Goal: Use online tool/utility: Utilize a website feature to perform a specific function

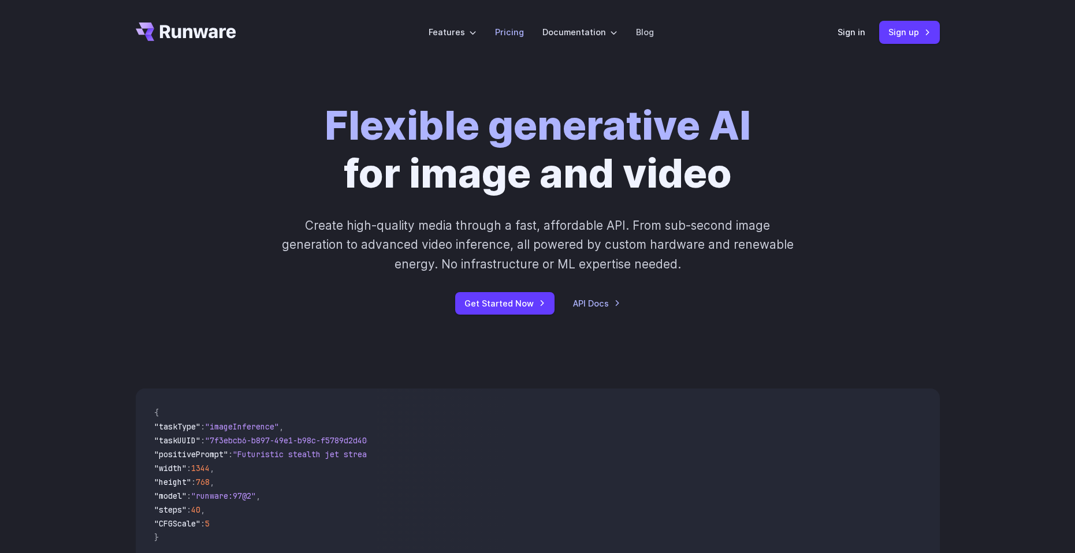
click at [504, 28] on link "Pricing" at bounding box center [509, 31] width 29 height 13
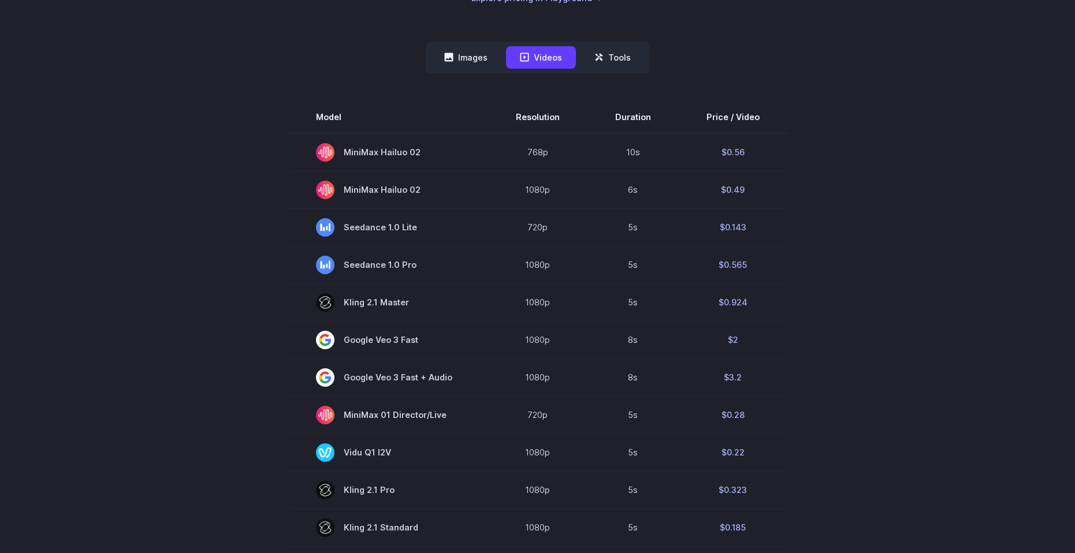
scroll to position [289, 0]
click at [471, 57] on button "Images" at bounding box center [465, 58] width 71 height 23
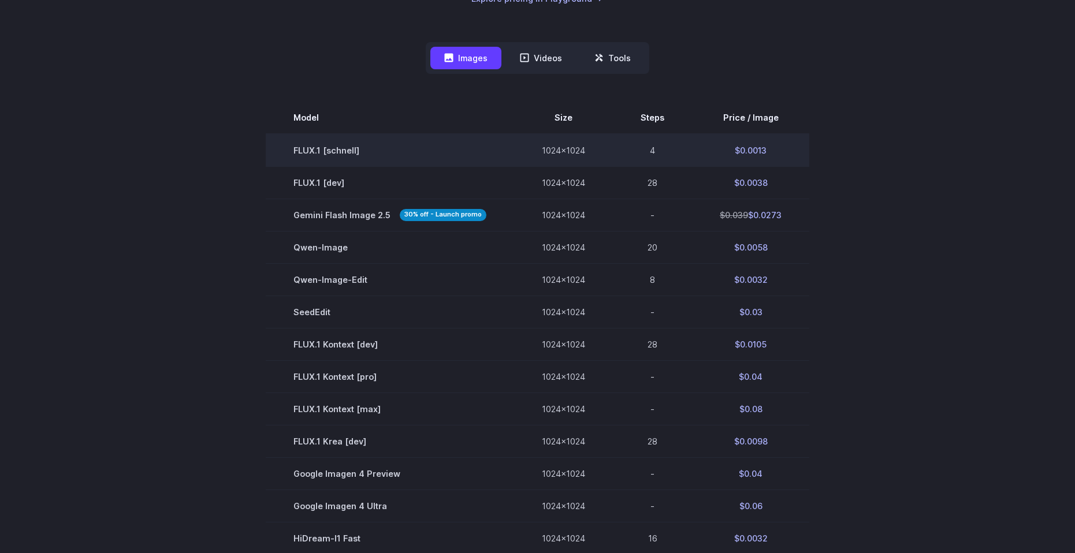
click at [324, 154] on td "FLUX.1 [schnell]" at bounding box center [390, 150] width 248 height 33
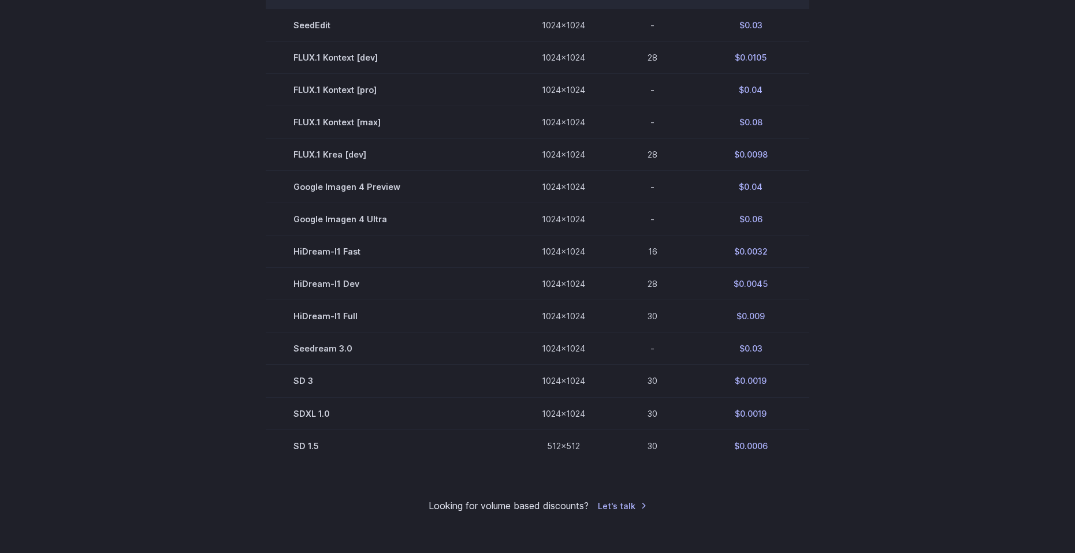
scroll to position [578, 0]
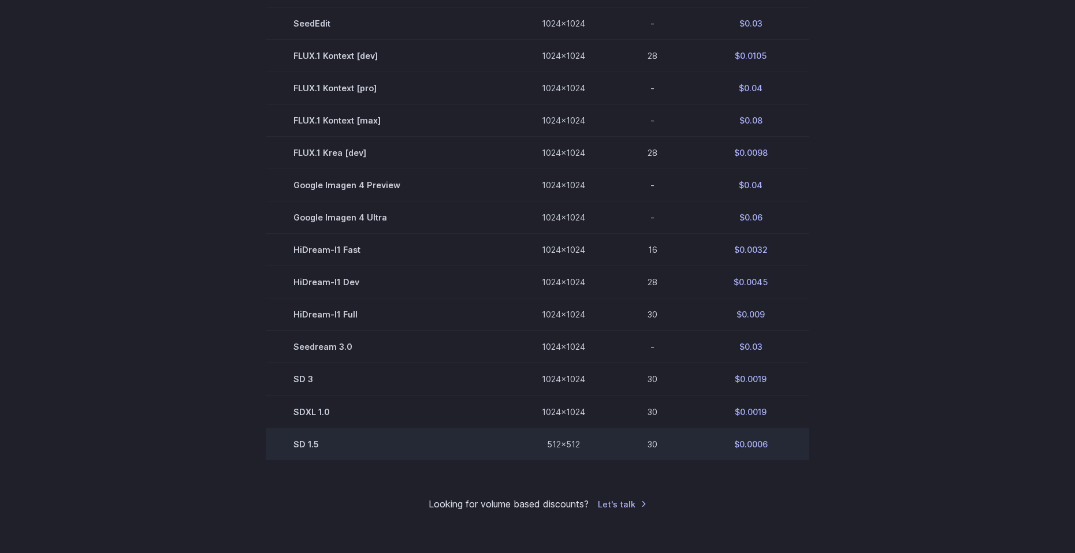
click at [310, 442] on td "SD 1.5" at bounding box center [390, 444] width 248 height 32
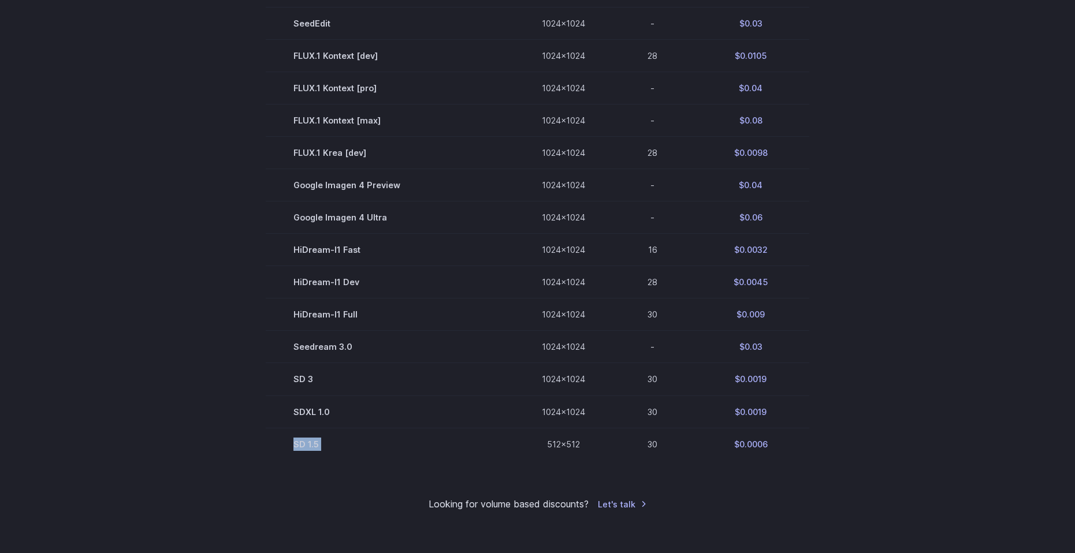
click at [255, 371] on section "Model Size Steps Price / Image FLUX.1 [schnell] 1024x1024 4 $0.0013 FLUX.1 [dev…" at bounding box center [538, 137] width 804 height 648
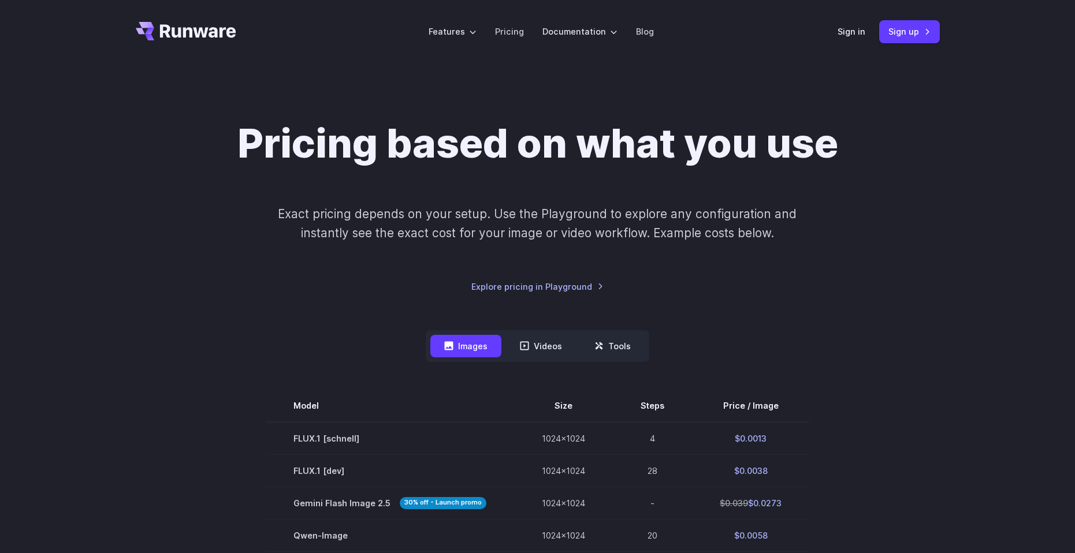
scroll to position [0, 0]
click at [607, 345] on button "Tools" at bounding box center [613, 347] width 64 height 23
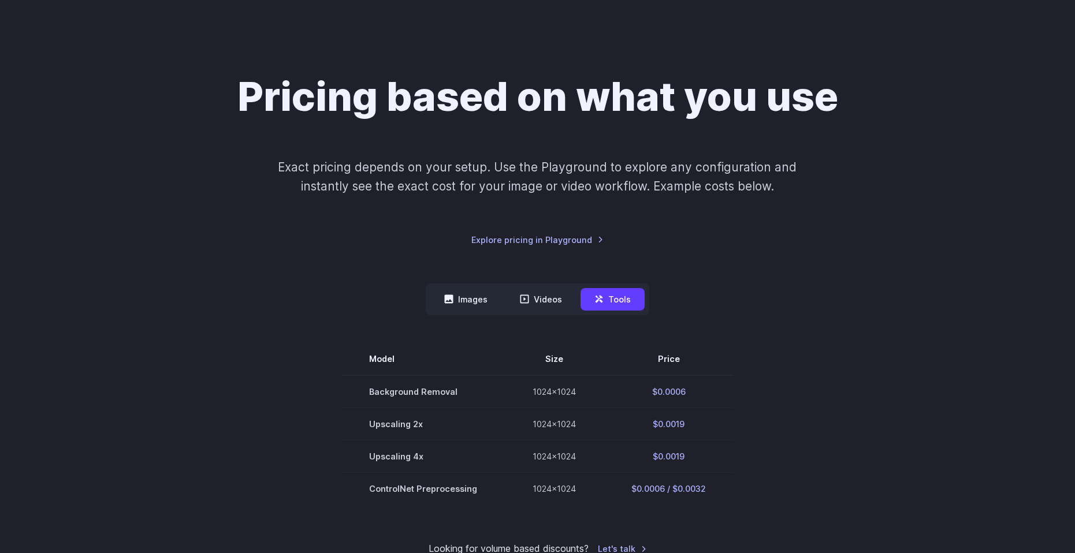
scroll to position [173, 0]
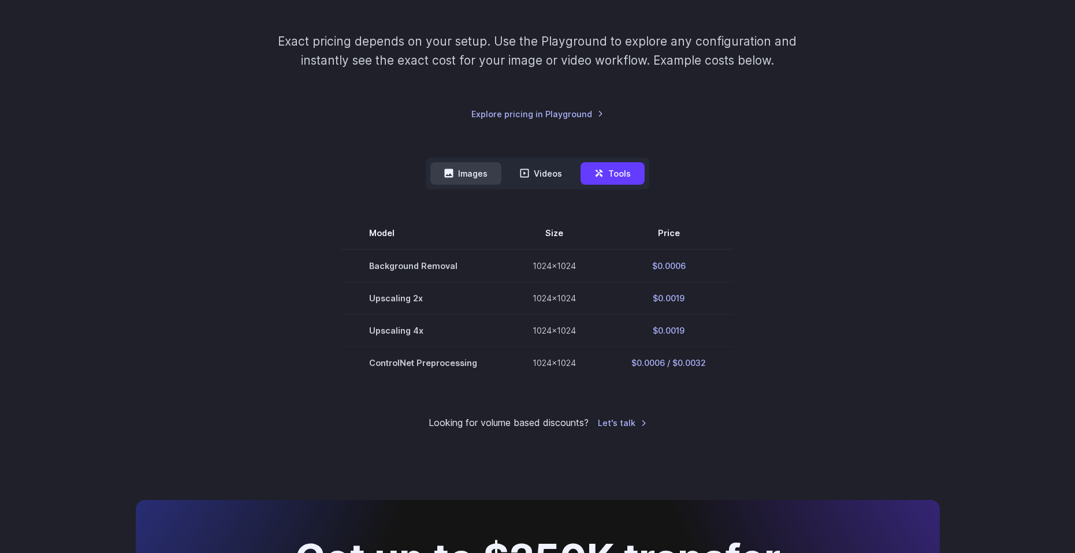
click at [459, 170] on button "Images" at bounding box center [465, 173] width 71 height 23
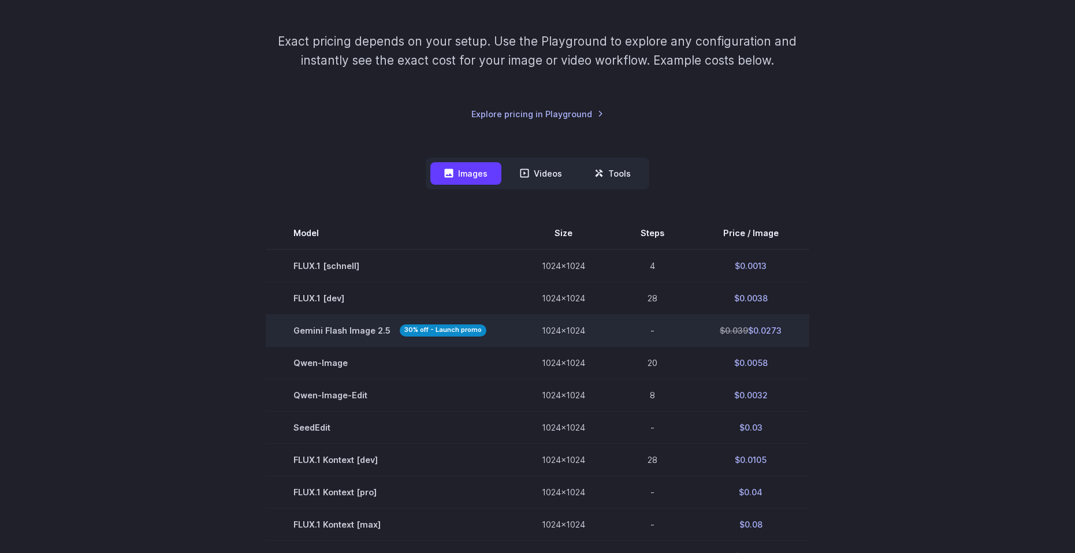
click at [765, 332] on td "$0.039 $0.0273" at bounding box center [750, 330] width 117 height 32
click at [334, 337] on span "Gemini Flash Image 2.5 30% off - Launch promo" at bounding box center [389, 330] width 193 height 13
click at [334, 332] on span "Gemini Flash Image 2.5 30% off - Launch promo" at bounding box center [389, 330] width 193 height 13
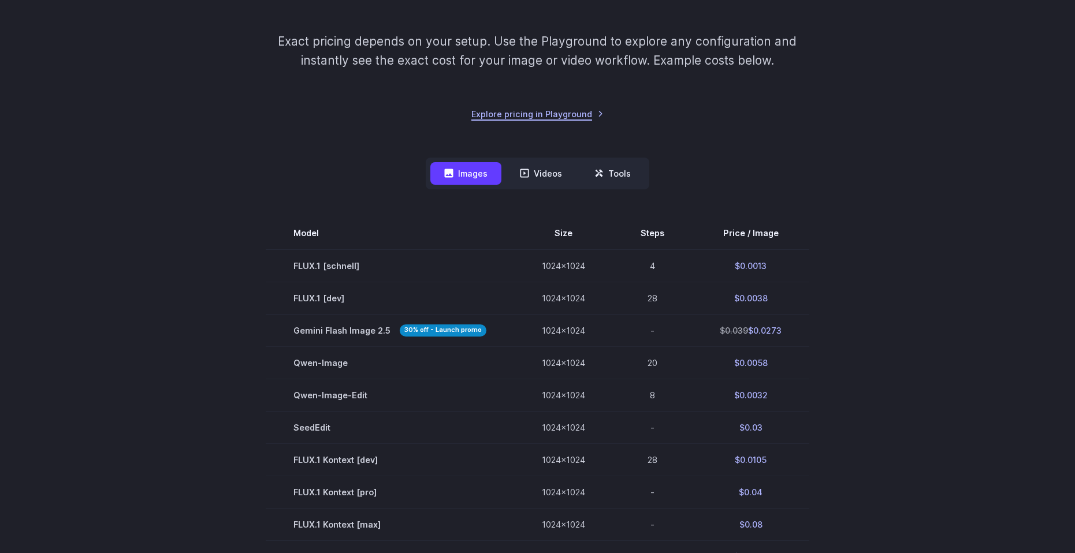
click at [544, 109] on link "Explore pricing in Playground" at bounding box center [537, 113] width 132 height 13
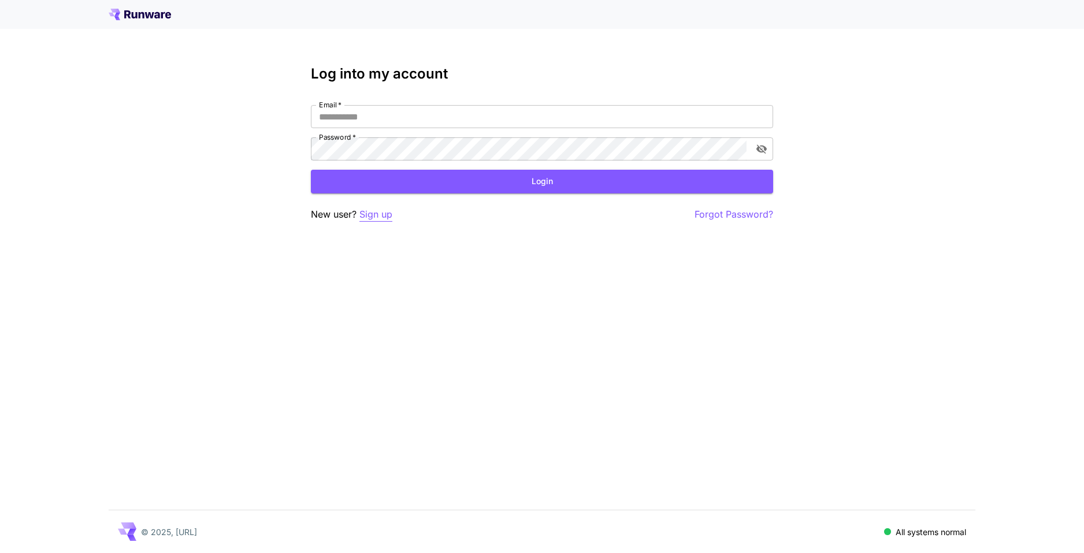
click at [378, 215] on p "Sign up" at bounding box center [375, 214] width 33 height 14
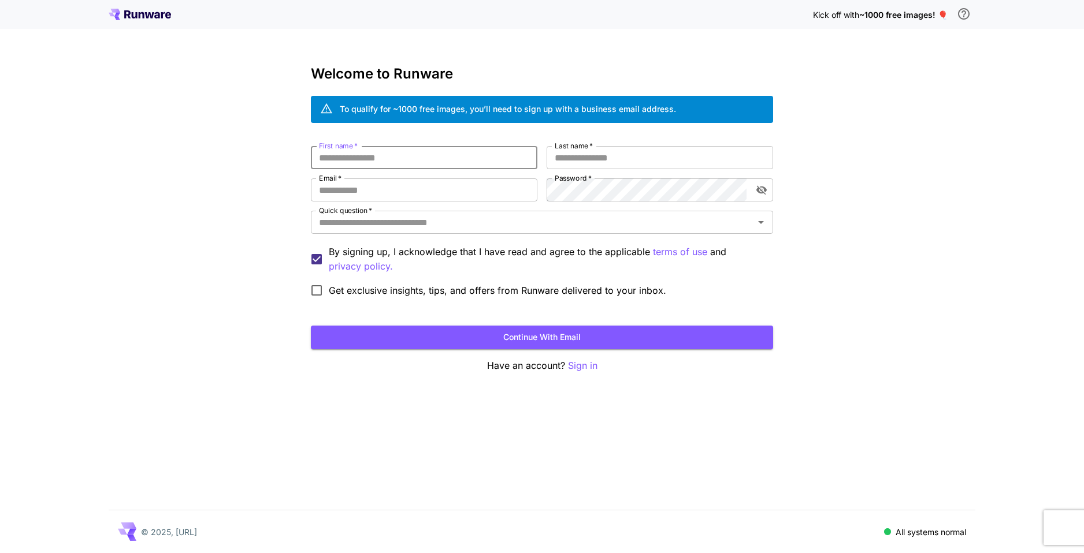
click at [377, 151] on input "First name   *" at bounding box center [424, 157] width 226 height 23
type input "******"
type input "**********"
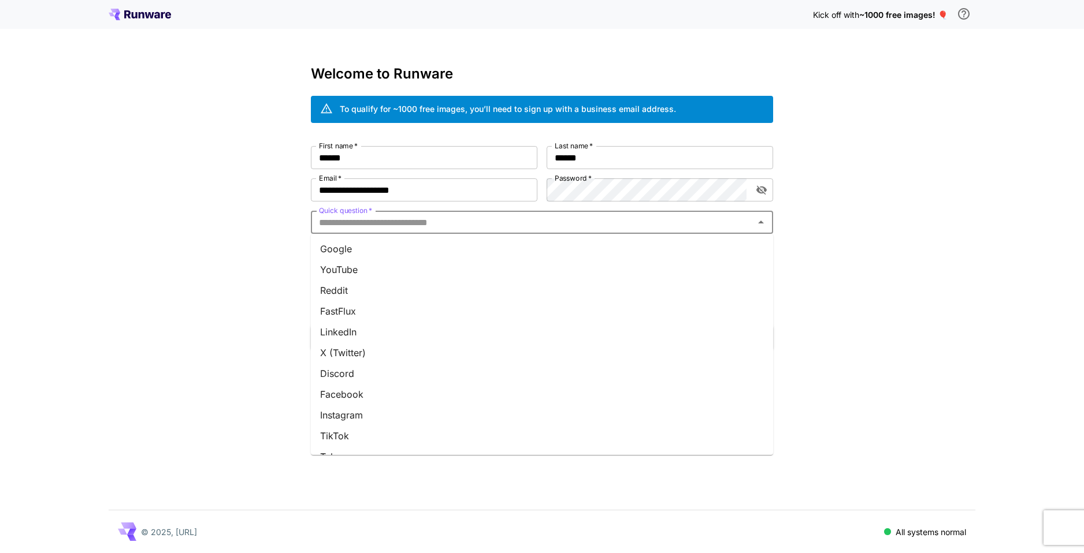
click at [494, 219] on input "Quick question   *" at bounding box center [532, 222] width 436 height 16
click at [466, 254] on li "Google" at bounding box center [542, 249] width 462 height 21
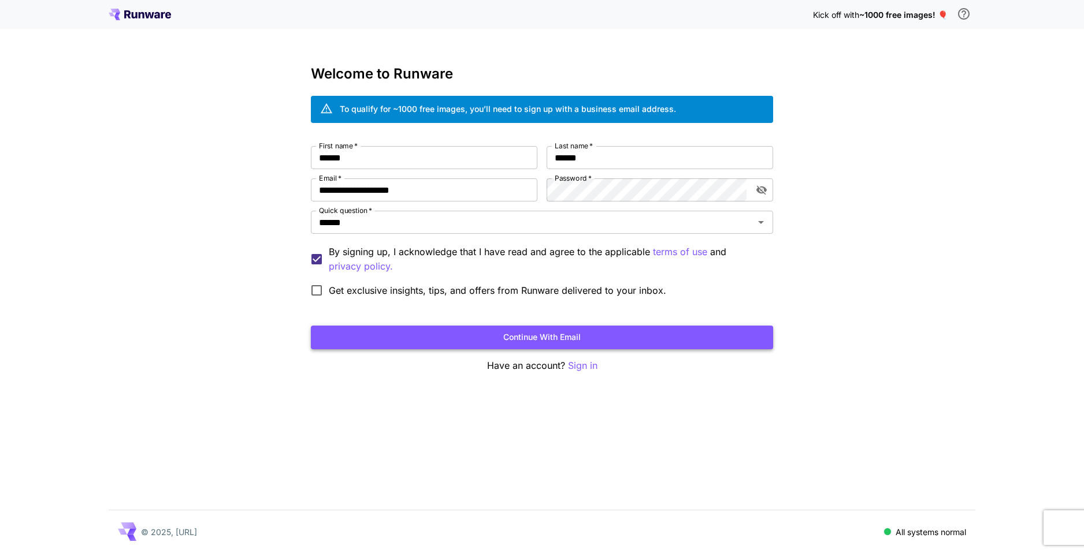
click at [423, 334] on button "Continue with email" at bounding box center [542, 338] width 462 height 24
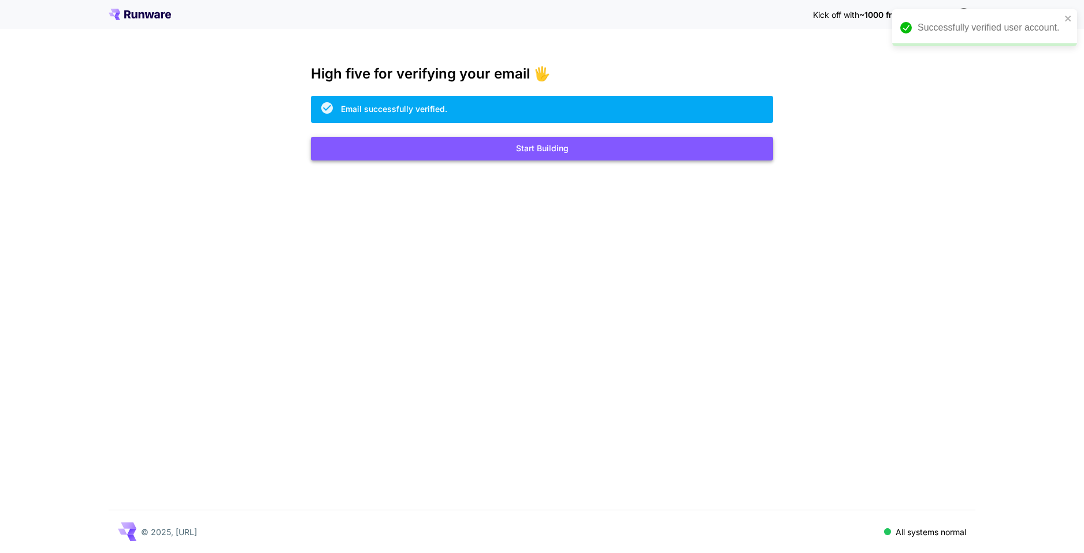
click at [704, 147] on button "Start Building" at bounding box center [542, 149] width 462 height 24
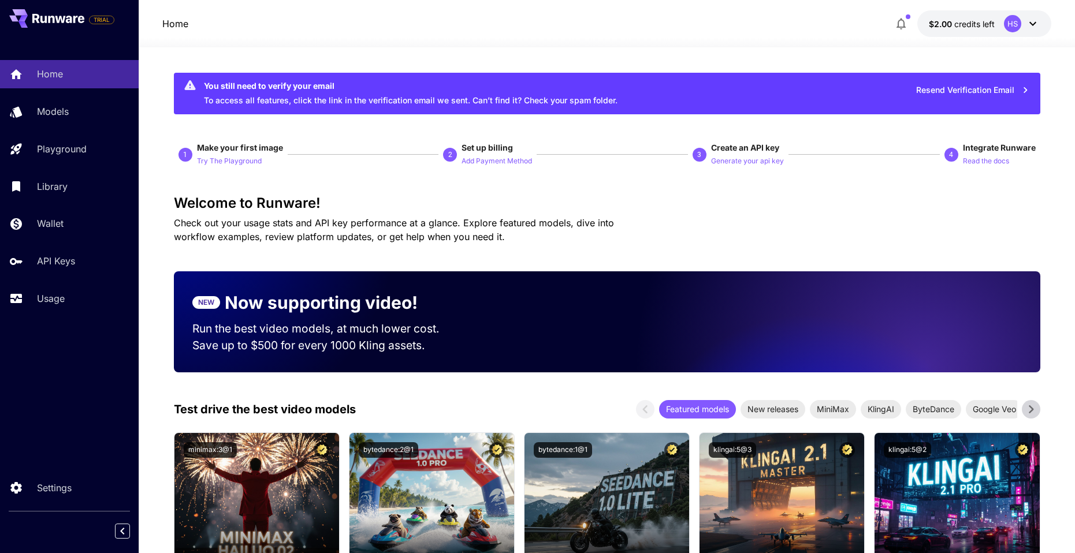
click at [999, 27] on button "$2.00 credits left HS" at bounding box center [984, 23] width 134 height 27
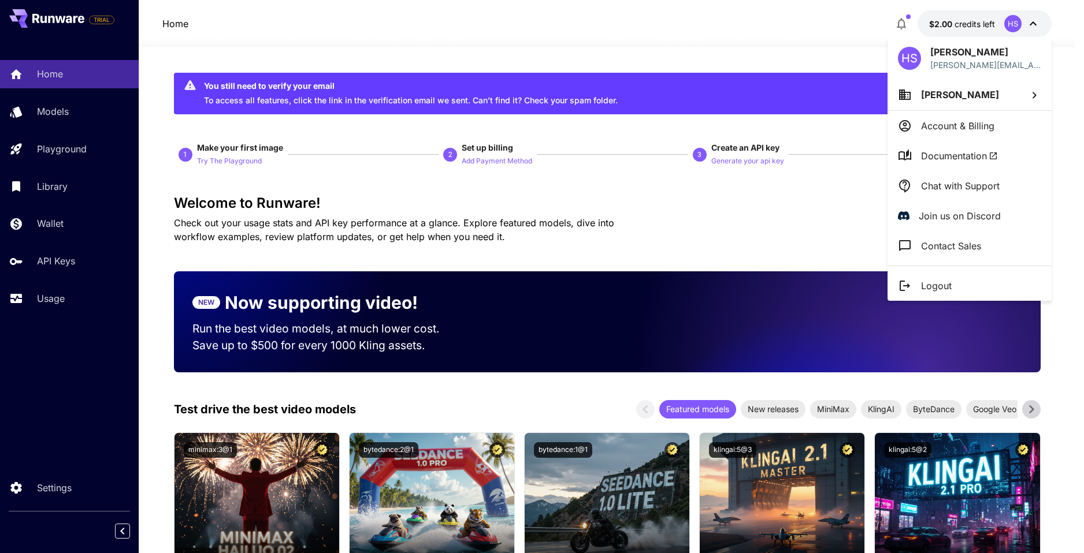
click at [546, 47] on div at bounding box center [542, 276] width 1084 height 553
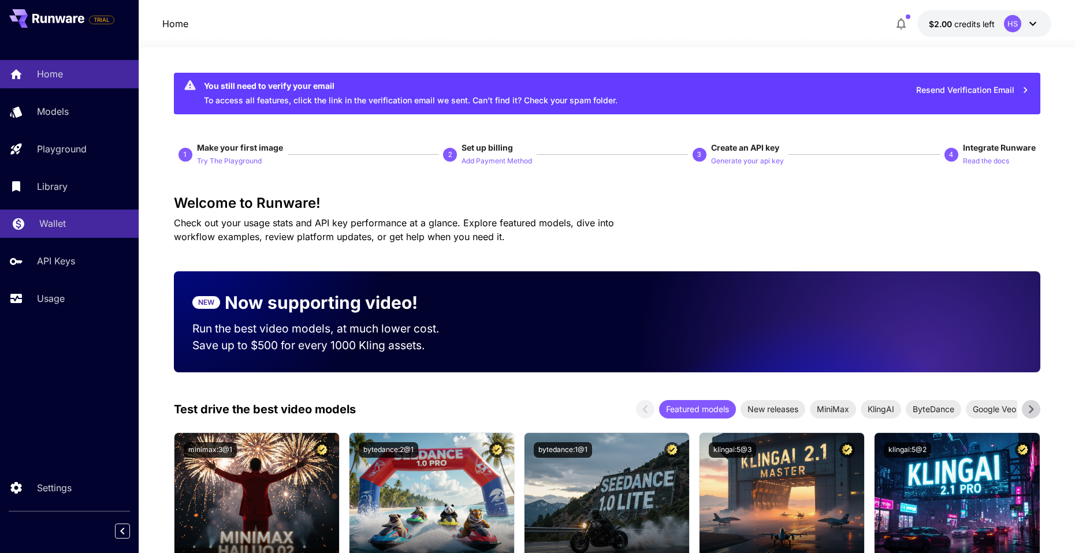
click at [60, 217] on p "Wallet" at bounding box center [52, 224] width 27 height 14
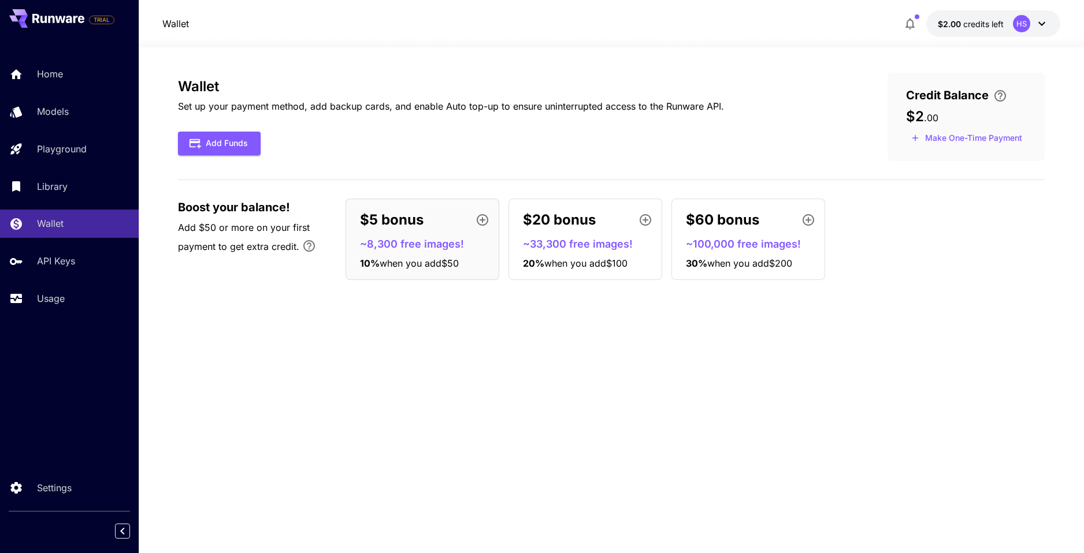
click at [1021, 33] on button "$2.00 credits left HS" at bounding box center [993, 23] width 134 height 27
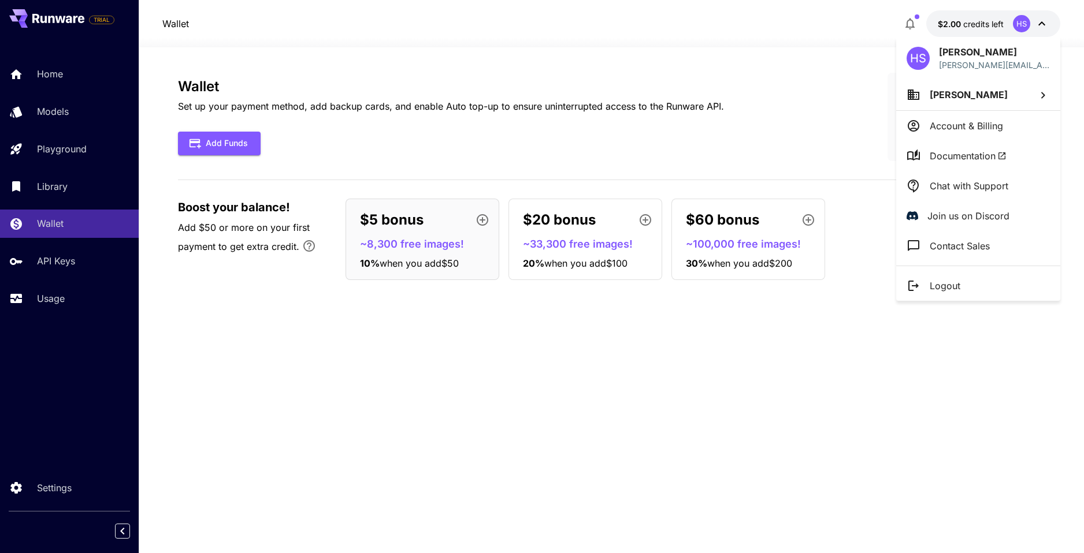
click at [103, 263] on div at bounding box center [542, 276] width 1084 height 553
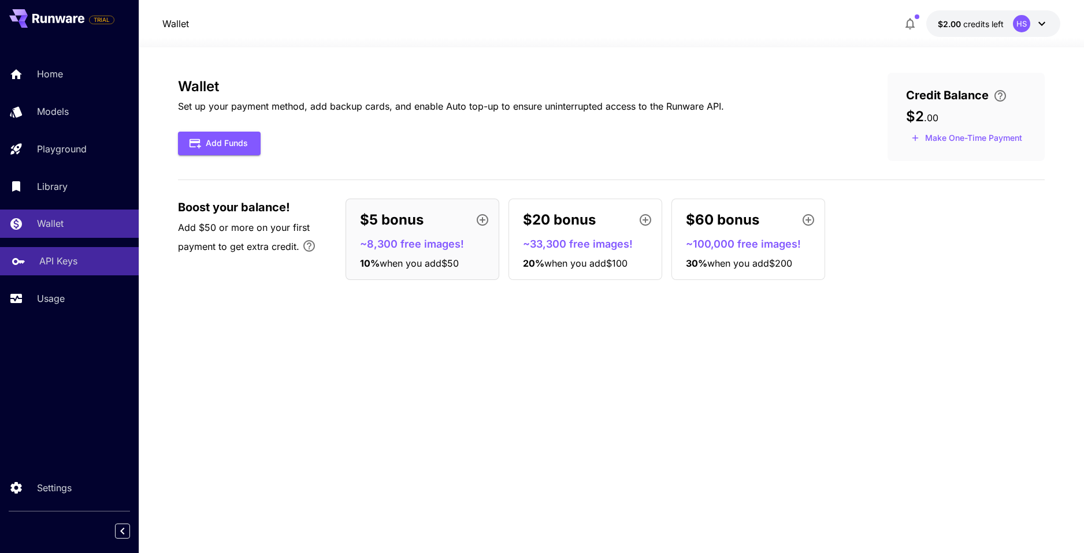
click at [102, 263] on div "API Keys" at bounding box center [84, 261] width 90 height 14
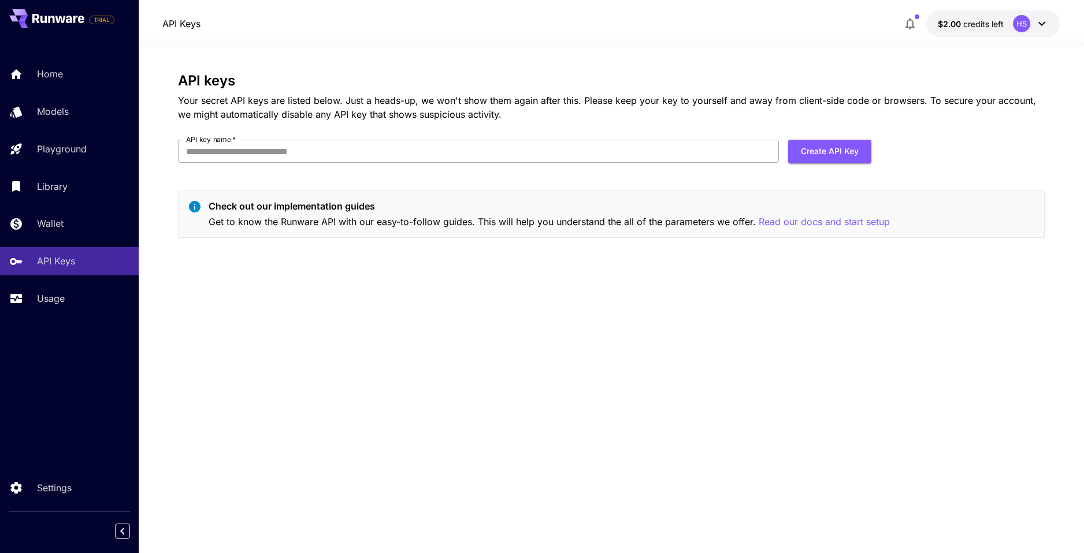
click at [276, 155] on input "API key name   *" at bounding box center [478, 151] width 601 height 23
type input "**********"
click at [853, 151] on button "Create API Key" at bounding box center [829, 152] width 83 height 24
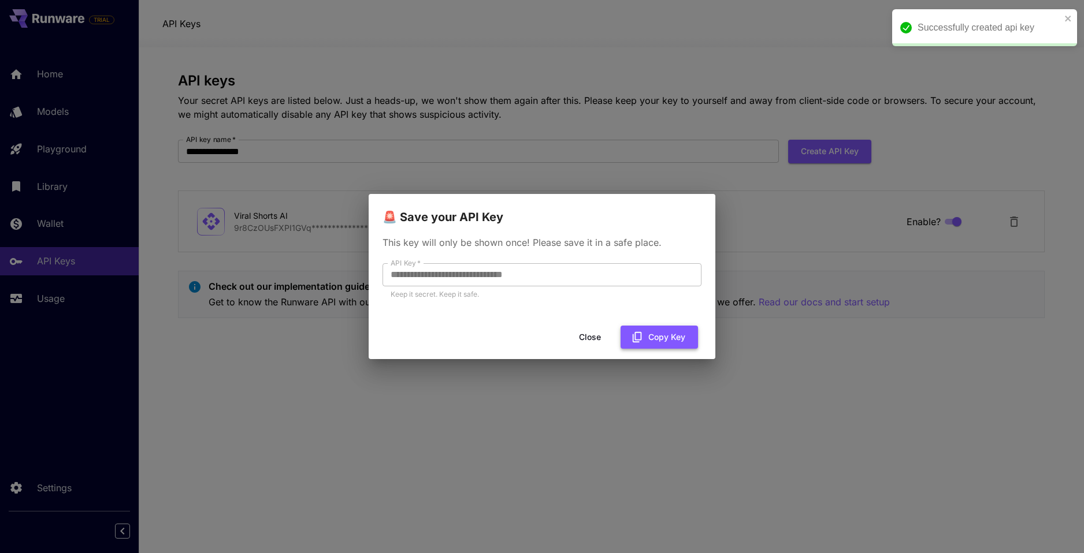
click at [624, 333] on button "Copy Key" at bounding box center [658, 338] width 77 height 24
click at [614, 342] on button "Close" at bounding box center [599, 338] width 52 height 24
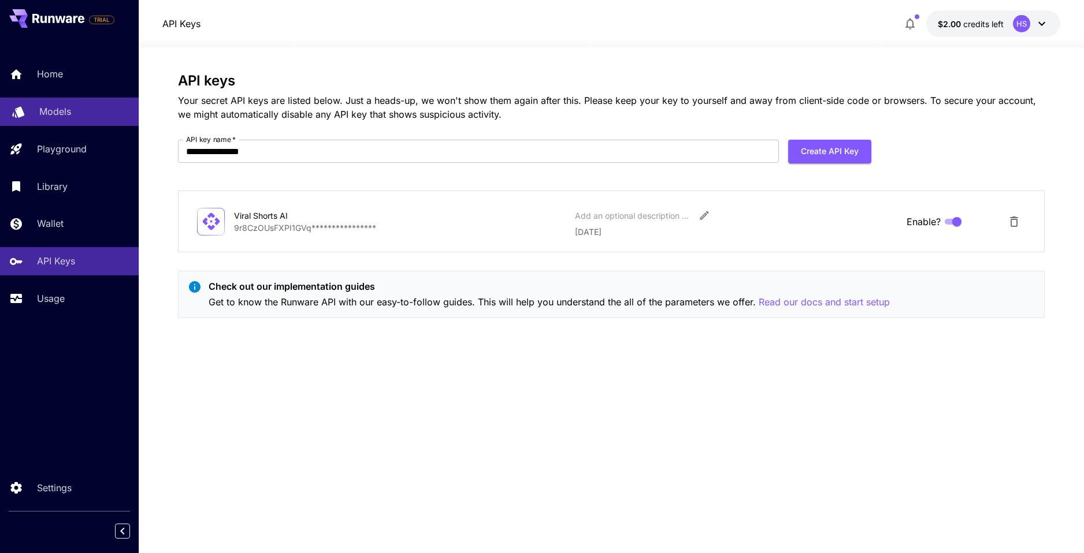
click at [66, 99] on link "Models" at bounding box center [69, 112] width 139 height 28
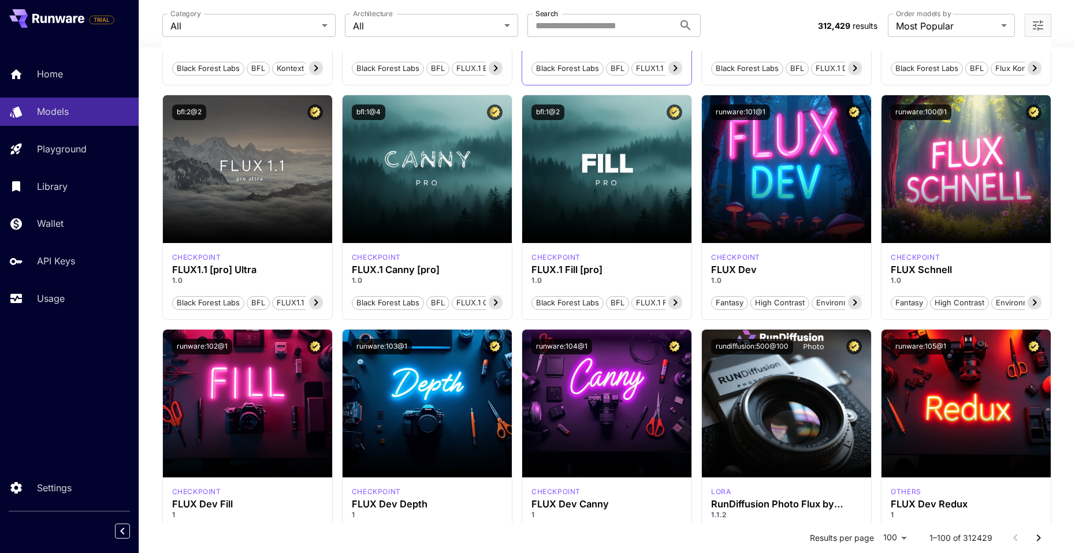
scroll to position [520, 0]
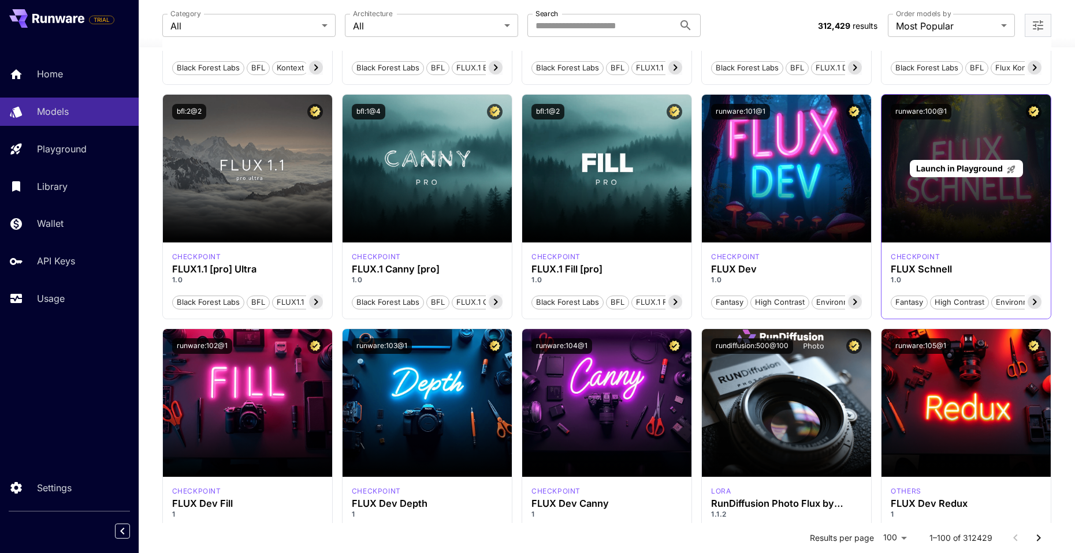
click at [932, 213] on div "Launch in Playground" at bounding box center [966, 169] width 169 height 148
click at [963, 166] on span "Launch in Playground" at bounding box center [959, 168] width 87 height 10
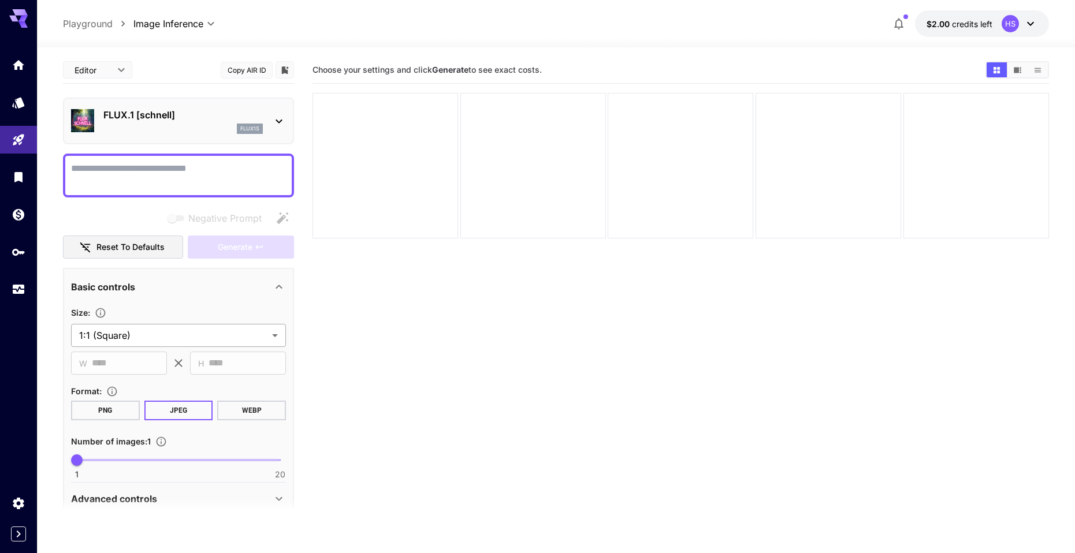
click at [155, 340] on body "**********" at bounding box center [537, 322] width 1075 height 645
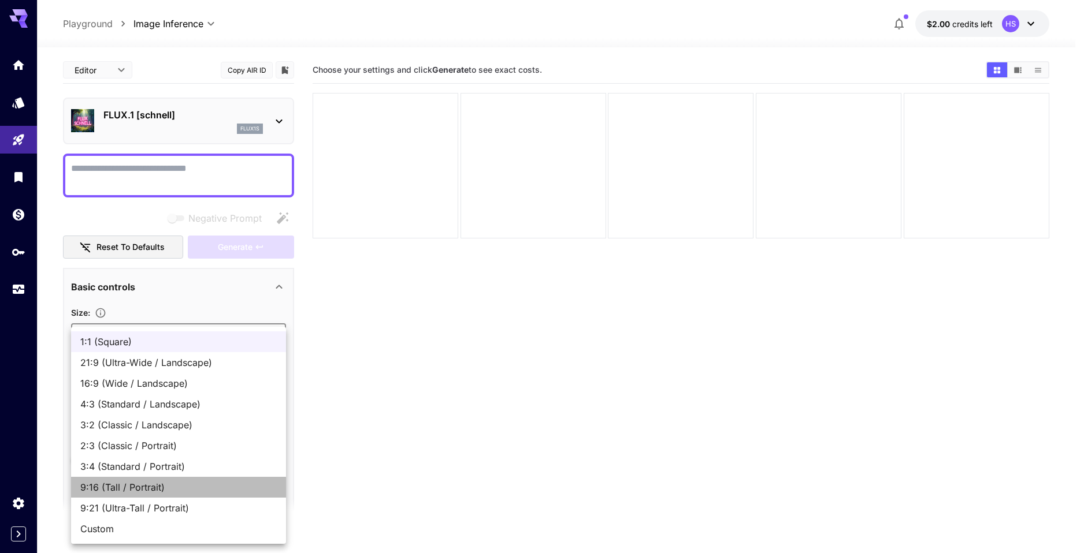
click at [148, 482] on span "9:16 (Tall / Portrait)" at bounding box center [178, 488] width 196 height 14
type input "**********"
type input "***"
type input "****"
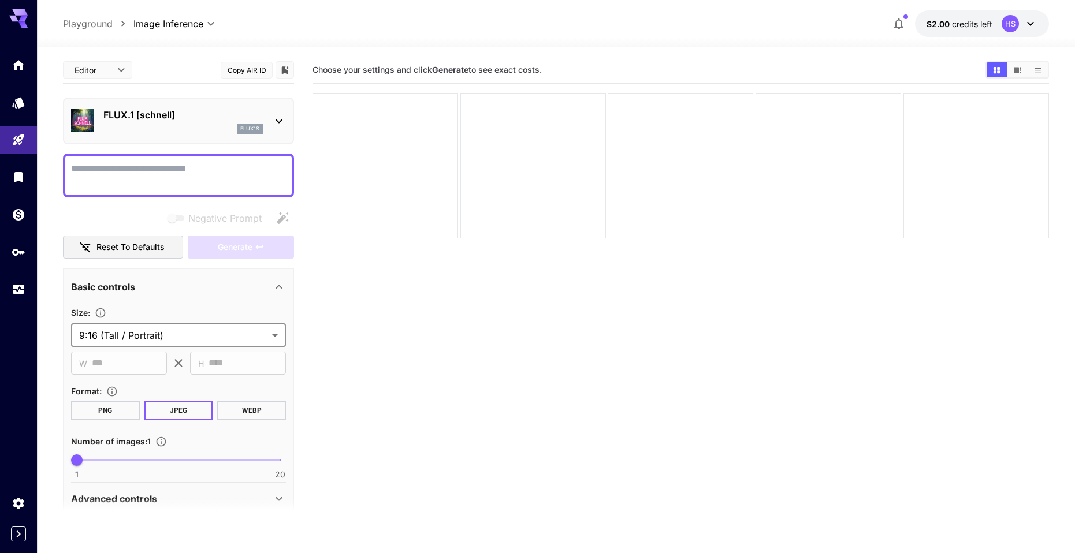
click at [260, 411] on button "WEBP" at bounding box center [251, 411] width 69 height 20
click at [162, 503] on section at bounding box center [178, 512] width 231 height 29
click at [161, 503] on section at bounding box center [178, 512] width 231 height 29
click at [170, 496] on div "Advanced controls" at bounding box center [171, 499] width 201 height 14
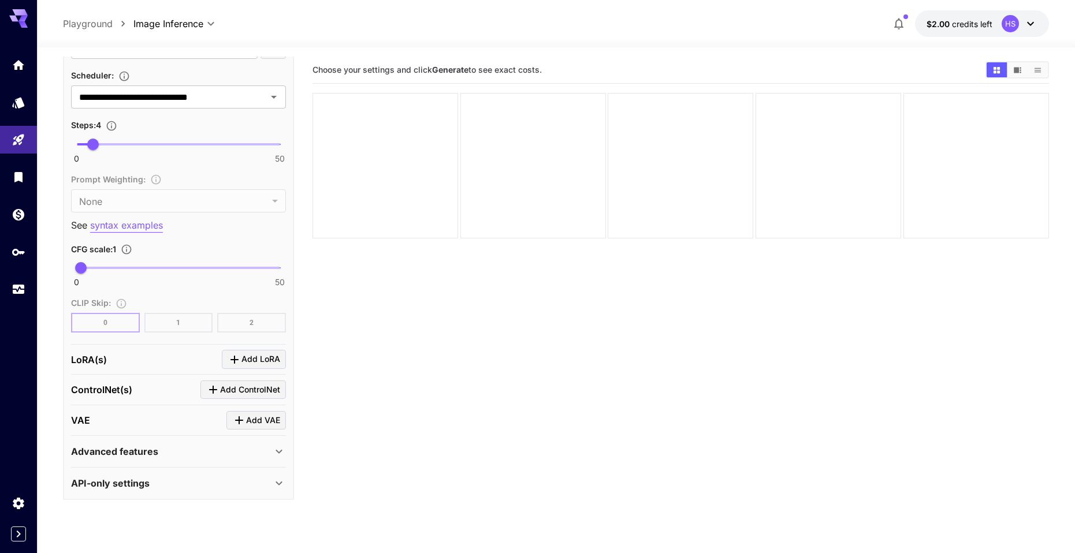
scroll to position [746, 0]
click at [183, 477] on div "API-only settings" at bounding box center [171, 481] width 201 height 14
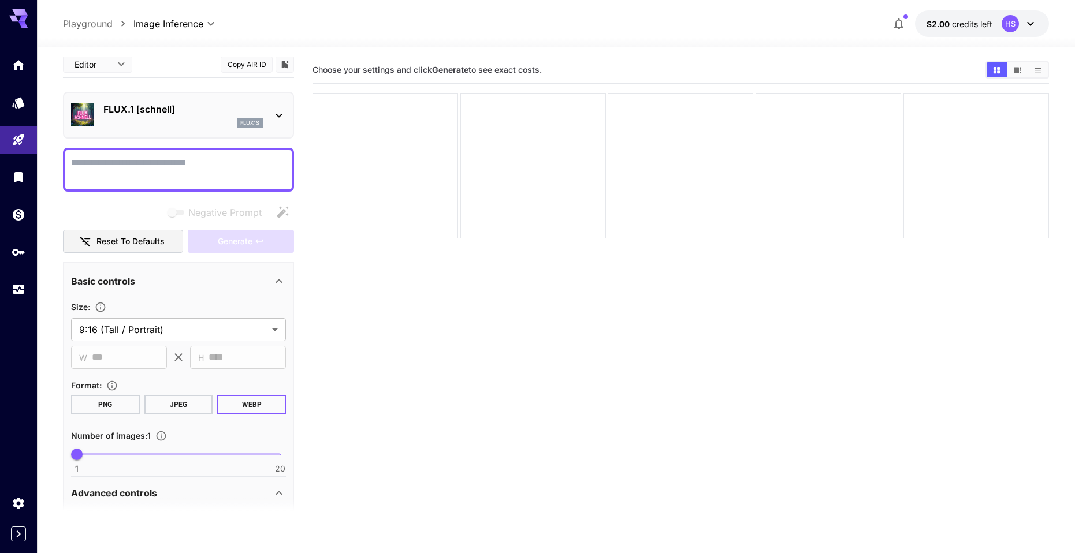
scroll to position [0, 0]
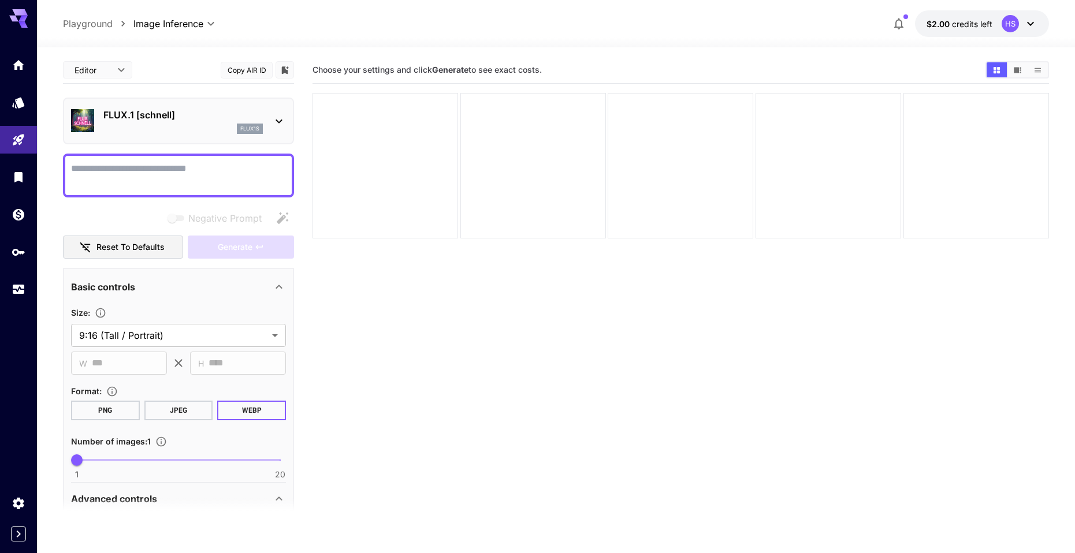
click at [137, 188] on textarea "Negative Prompt" at bounding box center [178, 176] width 215 height 28
type textarea "**********"
click at [279, 244] on button "Generate" at bounding box center [241, 248] width 106 height 24
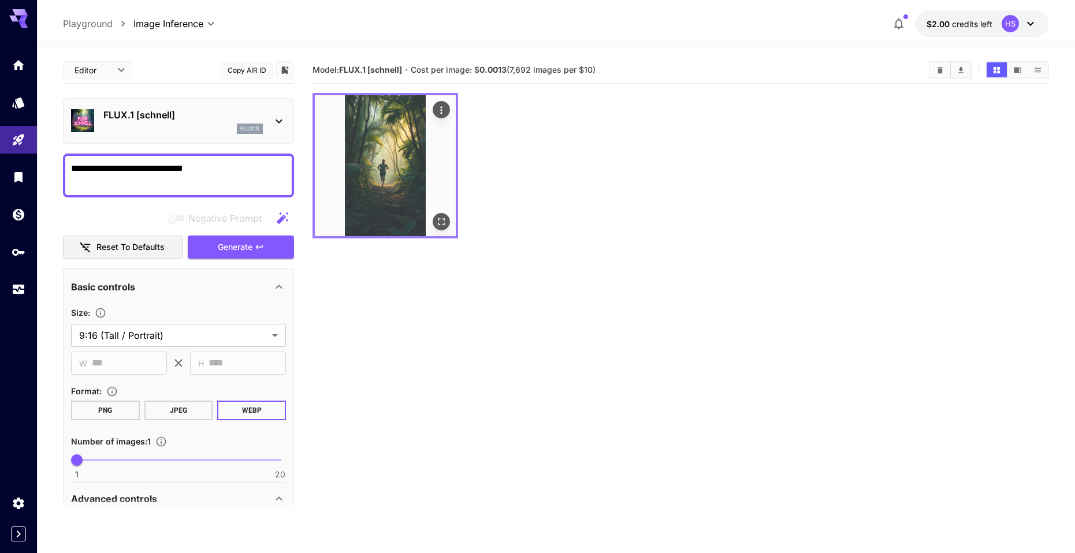
click at [400, 200] on img at bounding box center [385, 165] width 141 height 141
click at [407, 166] on img at bounding box center [385, 165] width 141 height 141
click at [438, 215] on button "Open in fullscreen" at bounding box center [441, 221] width 17 height 17
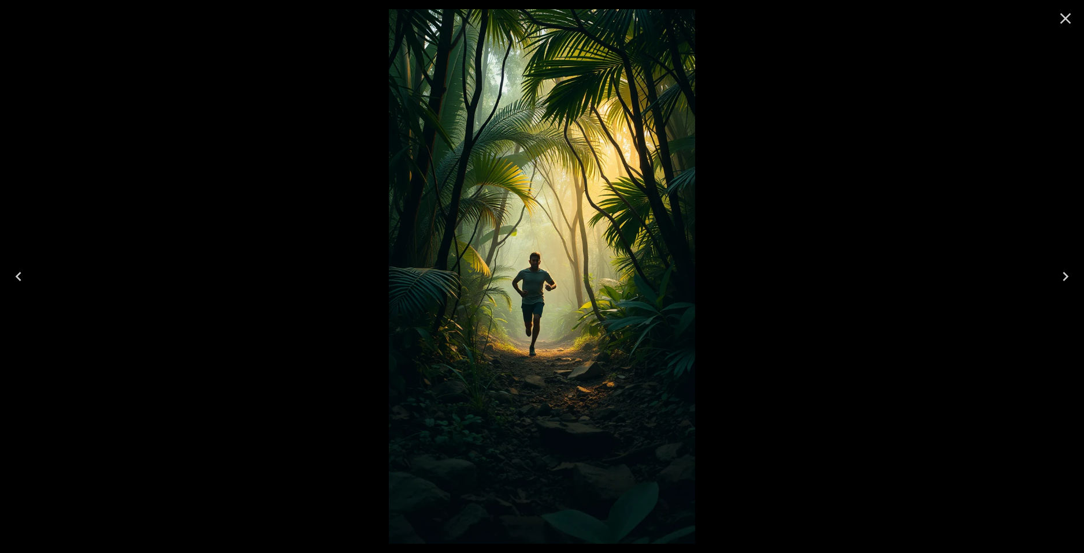
drag, startPoint x: 910, startPoint y: 62, endPoint x: 926, endPoint y: 58, distance: 16.0
click at [912, 62] on div at bounding box center [542, 276] width 1084 height 553
click at [1064, 12] on icon "Close" at bounding box center [1065, 18] width 18 height 18
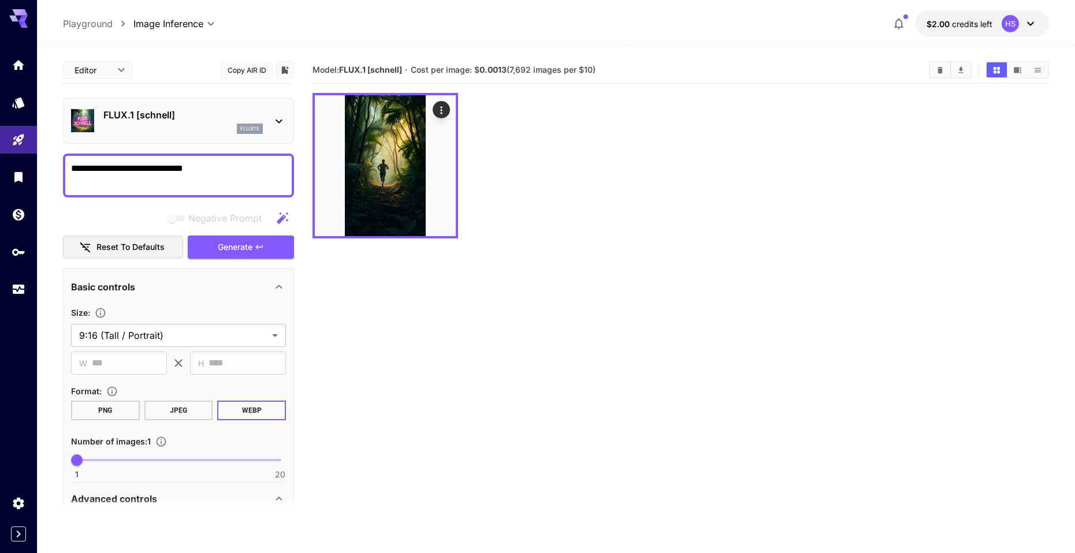
click at [903, 28] on icon "button" at bounding box center [899, 24] width 14 height 14
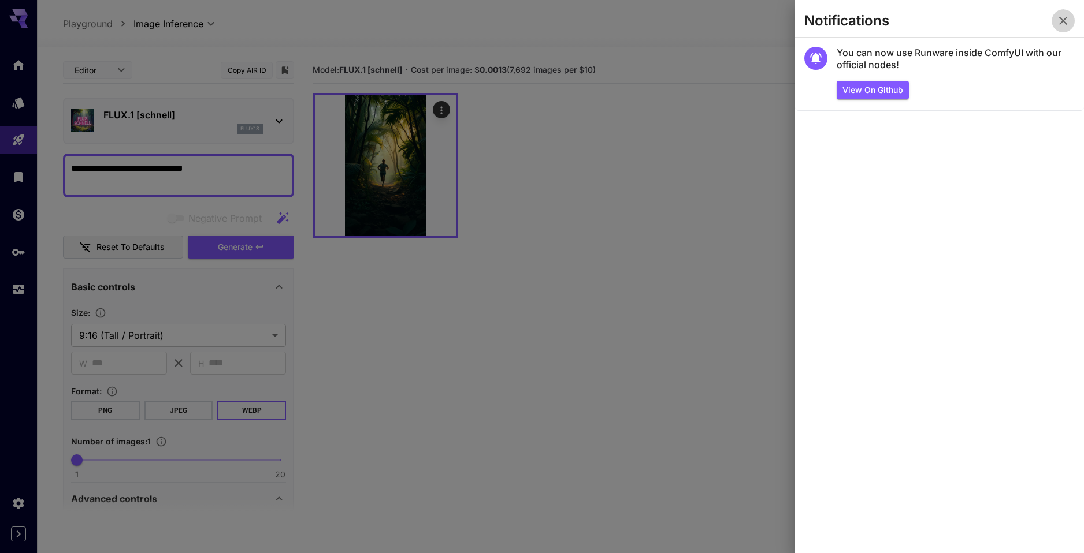
click at [1059, 20] on icon "button" at bounding box center [1063, 21] width 14 height 14
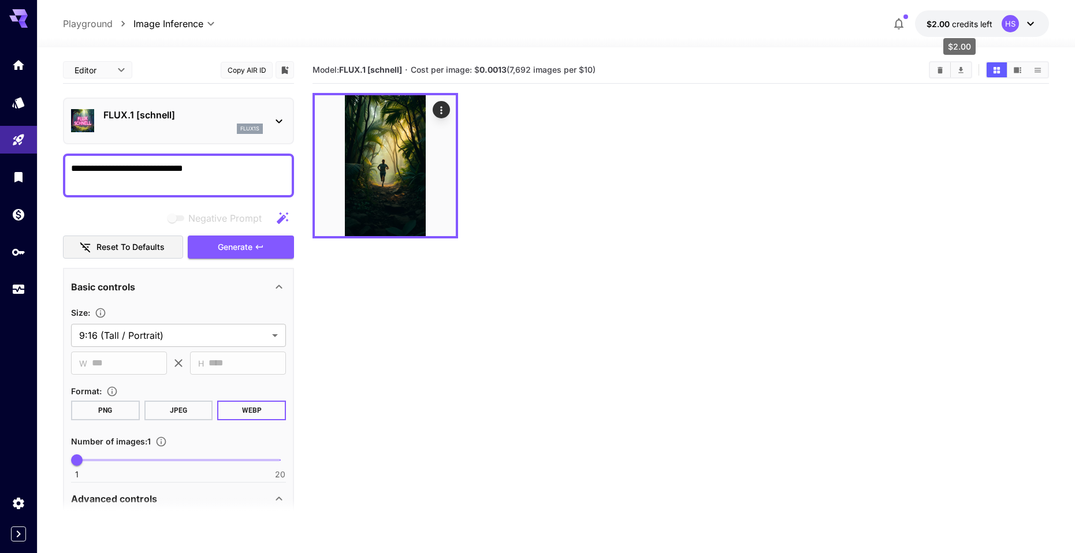
click at [991, 28] on span "credits left" at bounding box center [972, 24] width 40 height 10
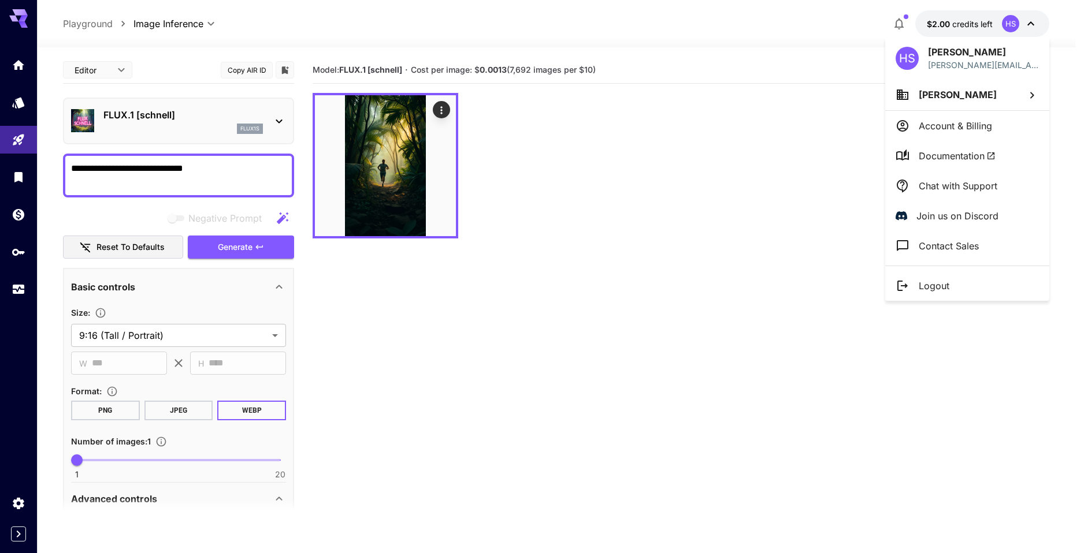
click at [662, 174] on div at bounding box center [542, 276] width 1084 height 553
